Goal: Find specific page/section: Find specific page/section

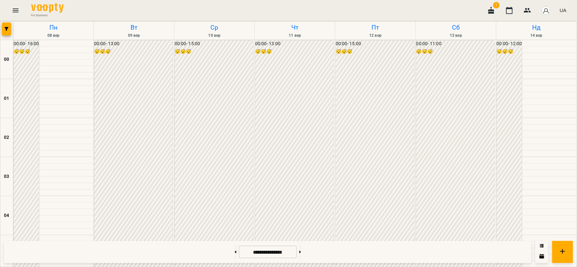
scroll to position [569, 0]
